Goal: Check status: Check status

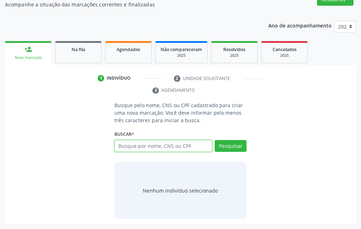
scroll to position [132, 0]
click at [81, 51] on span "Na fila" at bounding box center [79, 49] width 14 height 6
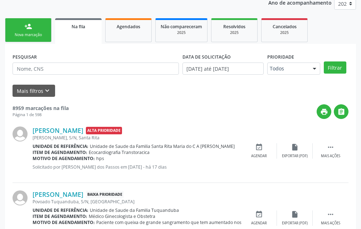
scroll to position [168, 0]
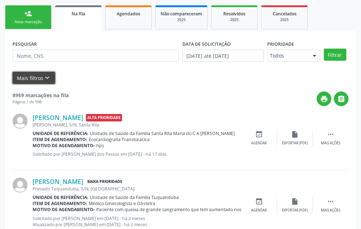
click at [45, 77] on icon "keyboard_arrow_down" at bounding box center [47, 78] width 8 height 8
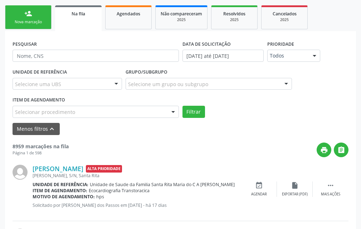
click at [170, 110] on div at bounding box center [173, 112] width 11 height 12
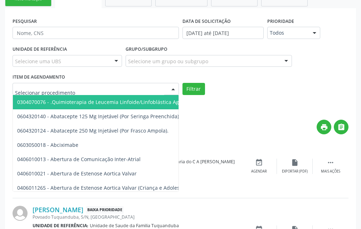
scroll to position [204, 0]
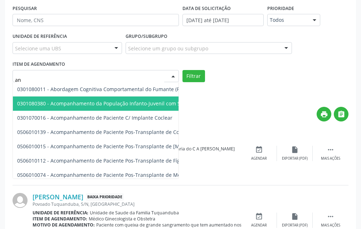
type input "a"
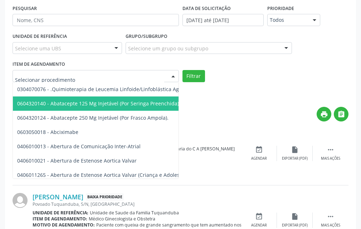
type input "a"
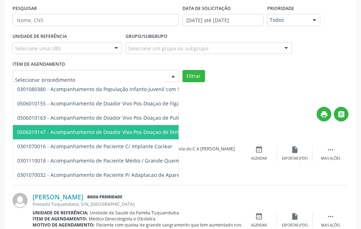
scroll to position [393, 0]
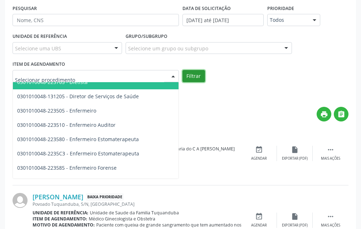
click at [195, 73] on button "Filtrar" at bounding box center [193, 76] width 23 height 12
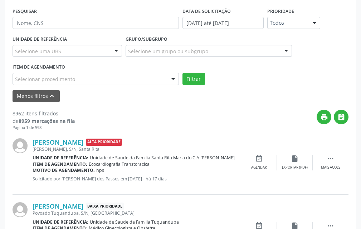
scroll to position [203, 0]
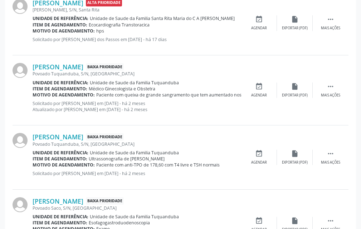
scroll to position [197, 0]
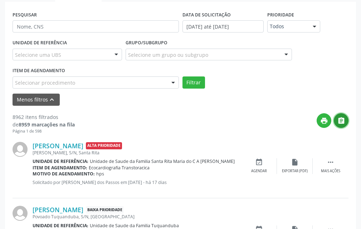
click at [340, 123] on icon "" at bounding box center [341, 121] width 8 height 8
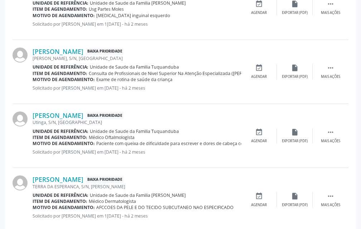
scroll to position [1127, 0]
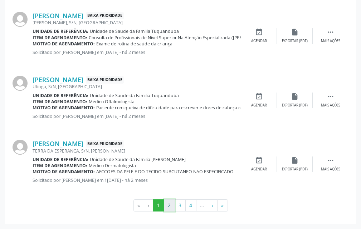
click at [172, 202] on button "2" at bounding box center [169, 206] width 11 height 12
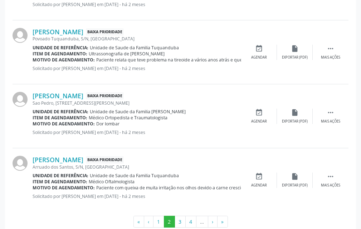
scroll to position [1096, 0]
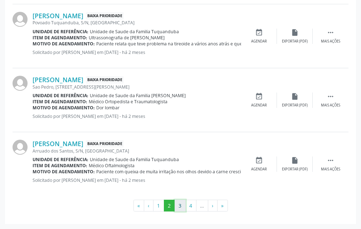
click at [183, 206] on button "3" at bounding box center [179, 206] width 11 height 12
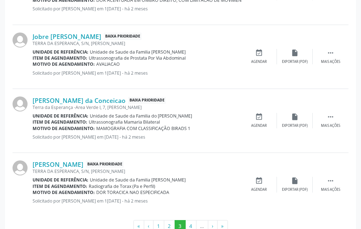
scroll to position [1115, 0]
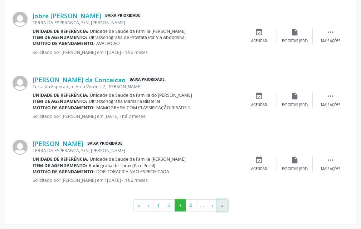
click at [219, 201] on button "»" at bounding box center [222, 206] width 11 height 12
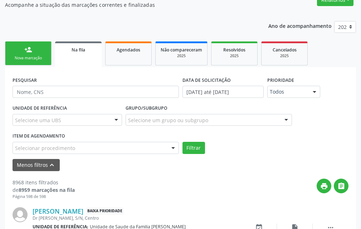
scroll to position [976, 0]
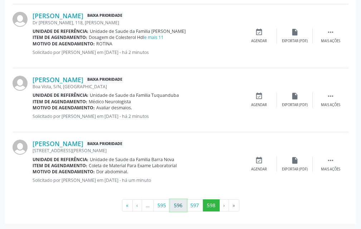
click at [185, 208] on button "596" at bounding box center [178, 206] width 17 height 12
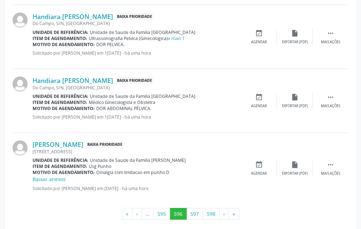
scroll to position [1104, 0]
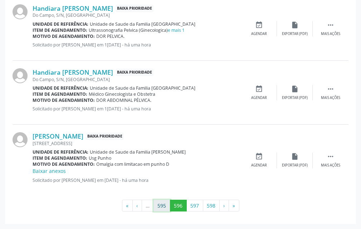
click at [166, 203] on button "595" at bounding box center [161, 206] width 17 height 12
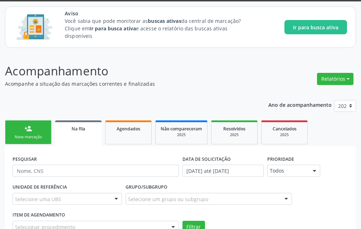
scroll to position [152, 0]
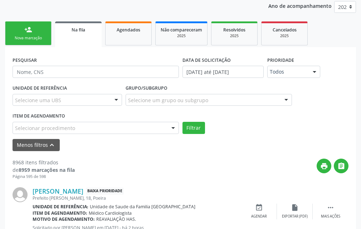
click at [119, 125] on div "Selecionar procedimento" at bounding box center [96, 128] width 166 height 12
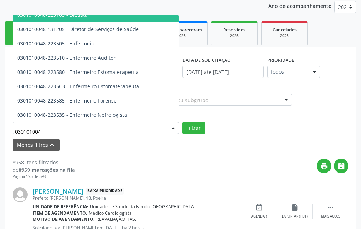
type input "0301010048"
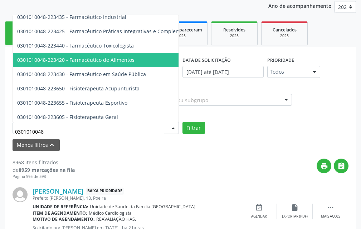
scroll to position [715, 0]
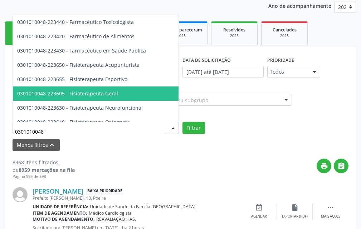
click at [115, 91] on span "0301010048-223605 - Fisioterapeuta Geral" at bounding box center [67, 93] width 101 height 7
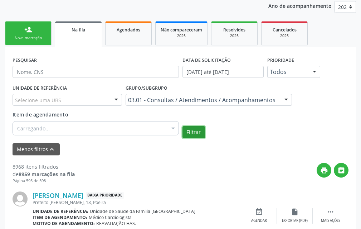
click at [198, 133] on button "Filtrar" at bounding box center [193, 132] width 23 height 12
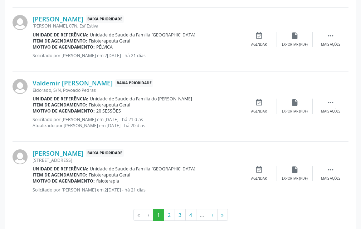
scroll to position [1180, 0]
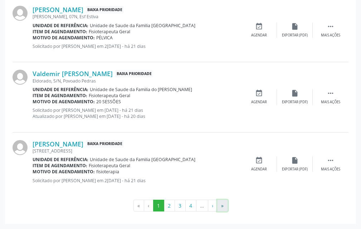
click at [222, 206] on button "»" at bounding box center [222, 206] width 11 height 12
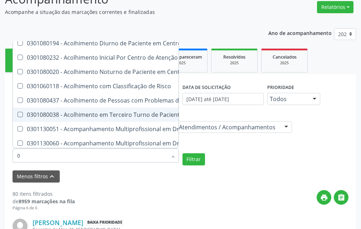
scroll to position [52, 0]
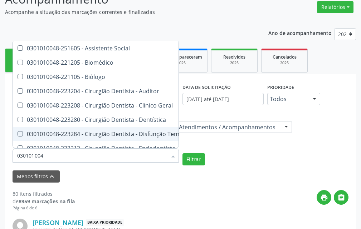
type input "0301010048"
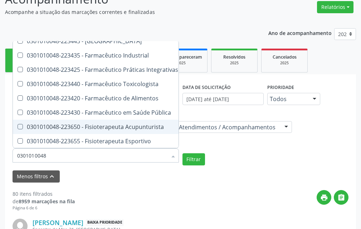
scroll to position [767, 0]
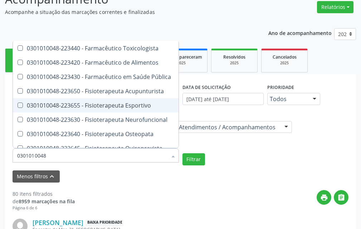
click at [130, 107] on div "0301010048-223655 - Fisioterapeuta Esportivo" at bounding box center [155, 106] width 276 height 6
checkbox Esportivo "true"
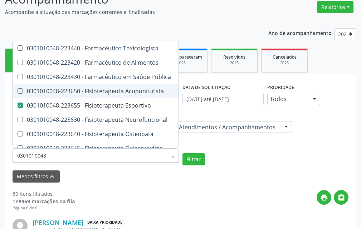
click at [127, 95] on span "0301010048-223650 - Fisioterapeuta Acupunturista" at bounding box center [155, 91] width 285 height 14
checkbox Acupunturista "true"
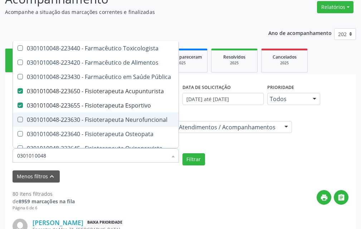
click at [138, 114] on span "0301010048-223630 - Fisioterapeuta Neurofuncional" at bounding box center [155, 120] width 285 height 14
checkbox Neurofuncional "true"
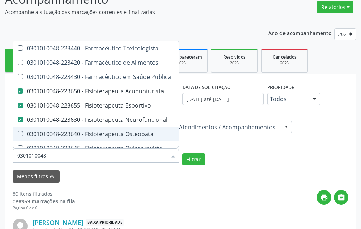
click at [133, 130] on span "0301010048-223640 - Fisioterapeuta Osteopata" at bounding box center [155, 134] width 285 height 14
checkbox Osteopata "true"
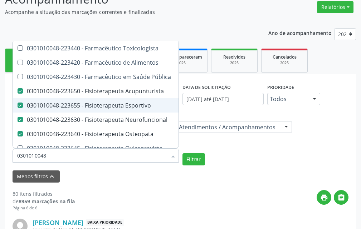
scroll to position [803, 0]
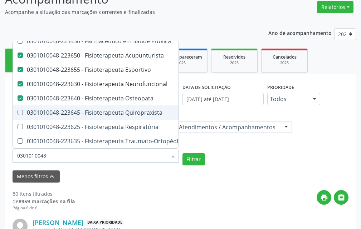
click at [134, 112] on div "0301010048-223645 - Fisioterapeuta Quiropraxista" at bounding box center [155, 113] width 276 height 6
checkbox Quiropraxista "true"
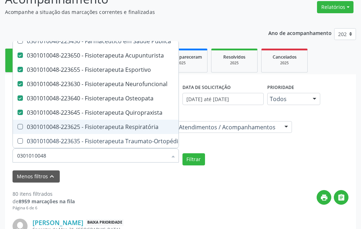
click at [141, 128] on div "0301010048-223625 - Fisioterapeuta Respiratória" at bounding box center [155, 127] width 276 height 6
checkbox Respiratória "true"
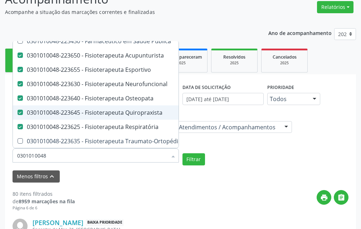
click at [148, 110] on div "0301010048-223645 - Fisioterapeuta Quiropraxista" at bounding box center [155, 113] width 276 height 6
checkbox Quiropraxista "false"
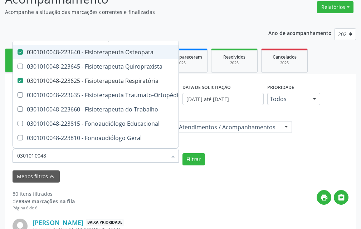
scroll to position [875, 0]
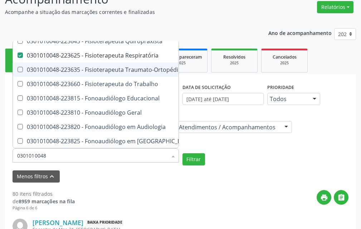
click at [133, 72] on div "0301010048-223635 - Fisioterapeuta Traumato-Ortopédica Funcional" at bounding box center [155, 70] width 276 height 6
checkbox Funcional "true"
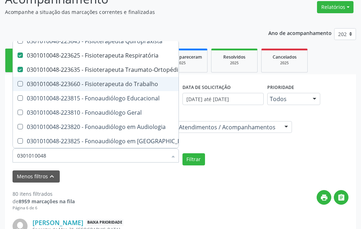
click at [135, 86] on div "0301010048-223660 - Fisioterapeuta do Trabalho" at bounding box center [155, 84] width 276 height 6
checkbox Trabalho "true"
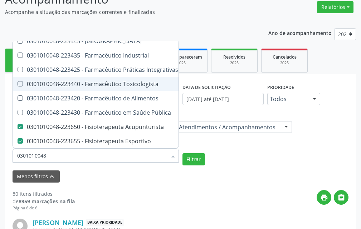
scroll to position [696, 0]
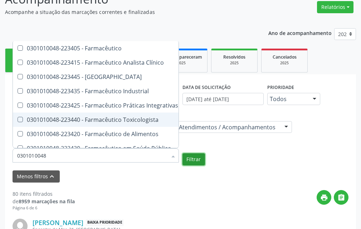
click at [198, 157] on button "Filtrar" at bounding box center [193, 159] width 23 height 12
checkbox Social "true"
checkbox Biomédico "true"
checkbox Biólogo "true"
checkbox Auditor "true"
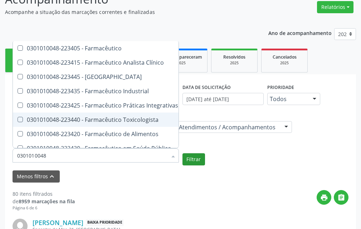
checkbox Geral "true"
checkbox Dentística "true"
checkbox Acupunturista "false"
checkbox Esportivo "false"
checkbox Neurofuncional "false"
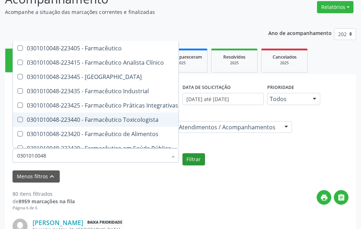
checkbox Osteopata "false"
checkbox Respiratória "false"
checkbox Funcional "false"
checkbox Trabalho "false"
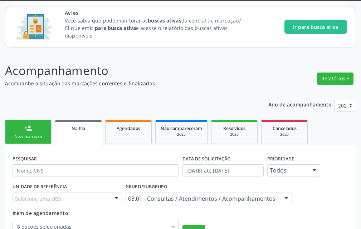
scroll to position [196, 0]
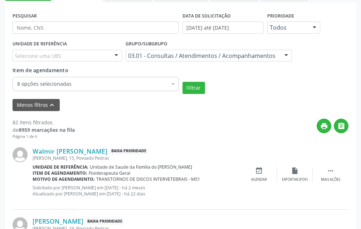
click at [123, 91] on div "8 opções selecionadas" at bounding box center [96, 84] width 166 height 14
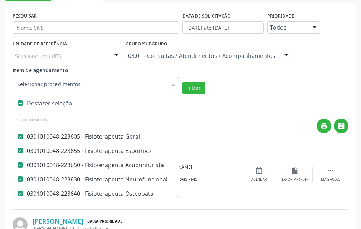
checkbox Geral "false"
checkbox Acupunturista "false"
checkbox Neurofuncional "false"
checkbox Osteopata "false"
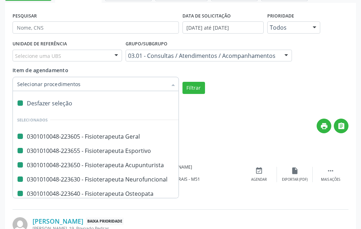
checkbox Respiratória "false"
checkbox Funcional "false"
checkbox Trabalho "false"
checkbox Esportivo "false"
click at [67, 84] on input "Item de agendamento" at bounding box center [92, 84] width 150 height 14
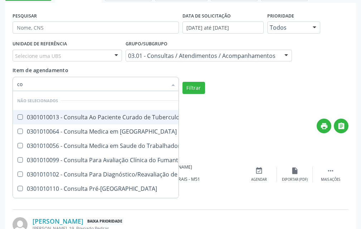
type input "c"
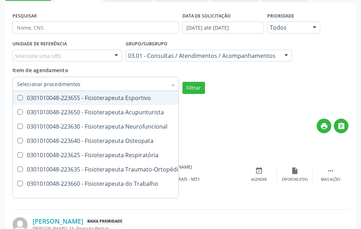
scroll to position [36, 0]
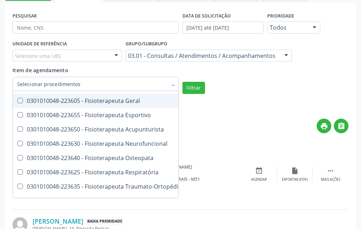
checkbox Geral "true"
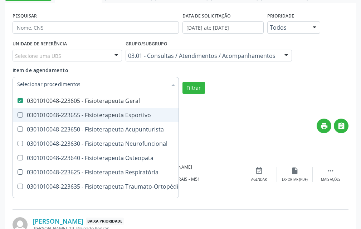
checkbox Esportivo "true"
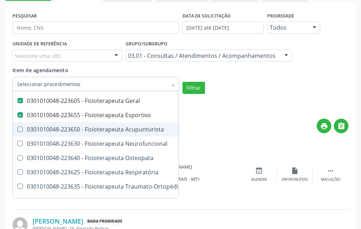
checkbox Acupunturista "true"
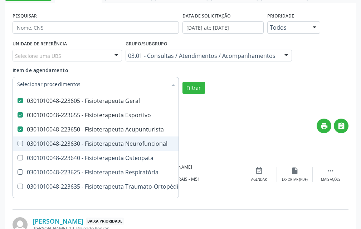
checkbox Neurofuncional "true"
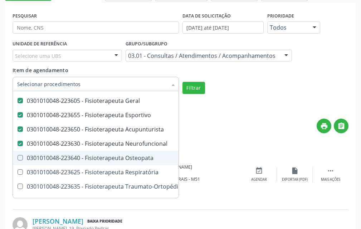
checkbox Osteopata "true"
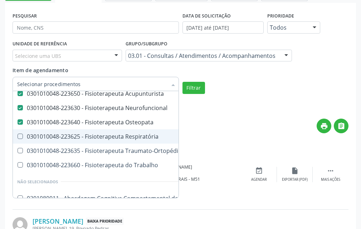
checkbox Respiratória "true"
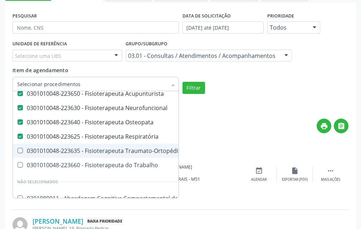
checkbox Funcional "true"
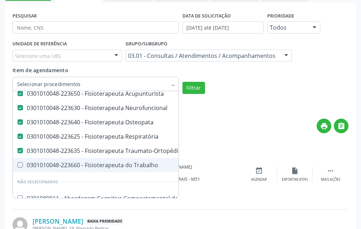
checkbox Trabalho "true"
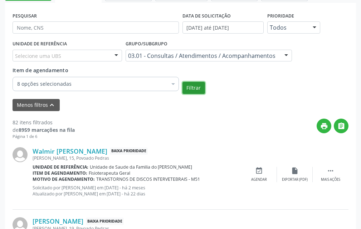
click at [190, 93] on button "Filtrar" at bounding box center [193, 88] width 23 height 12
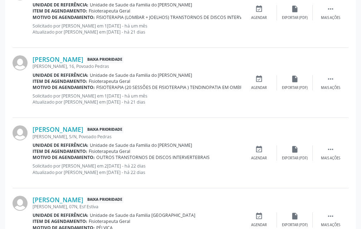
scroll to position [1186, 0]
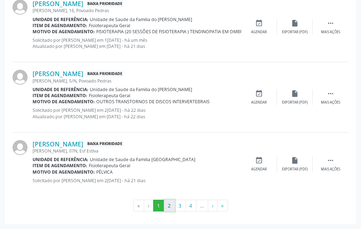
click at [169, 207] on button "2" at bounding box center [169, 206] width 11 height 12
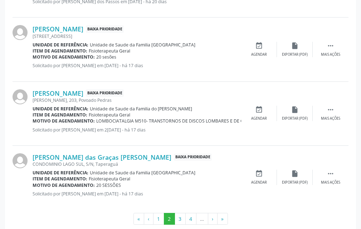
scroll to position [1107, 0]
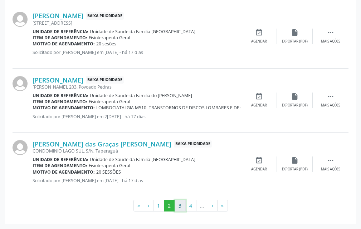
click at [177, 205] on button "3" at bounding box center [179, 206] width 11 height 12
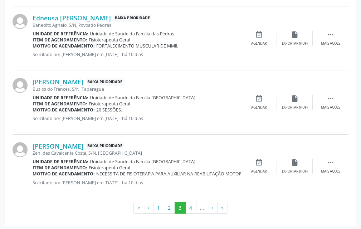
scroll to position [1101, 0]
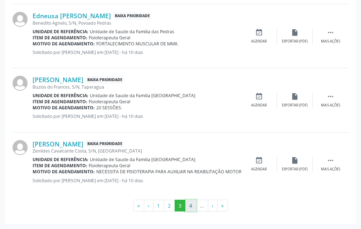
click at [193, 202] on button "4" at bounding box center [190, 206] width 11 height 12
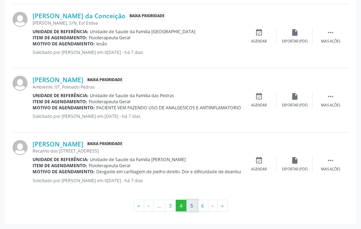
click at [195, 205] on button "5" at bounding box center [191, 206] width 11 height 12
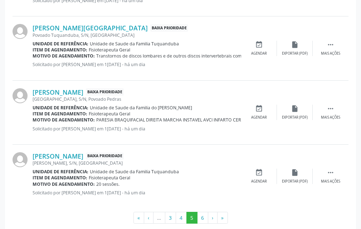
scroll to position [1107, 0]
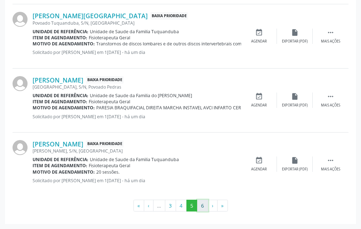
click at [200, 209] on button "6" at bounding box center [202, 206] width 11 height 12
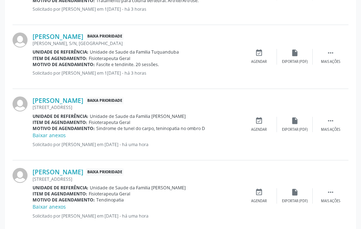
scroll to position [624, 0]
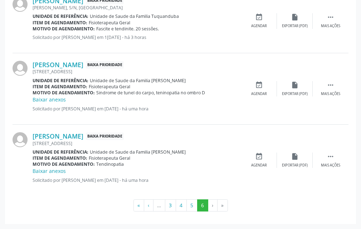
click at [212, 207] on li "›" at bounding box center [212, 206] width 9 height 12
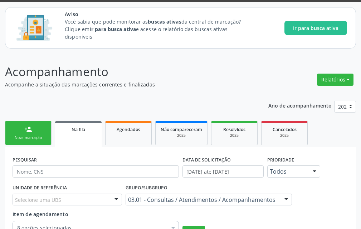
scroll to position [0, 0]
